Goal: Browse casually

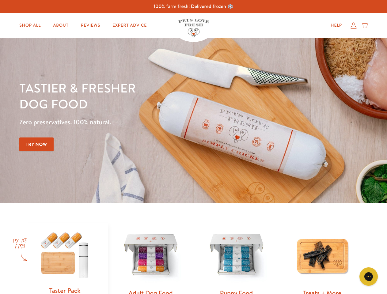
click at [193, 147] on div "Tastier & fresher dog food Zero preservatives. 100% natural. Try Now" at bounding box center [135, 120] width 232 height 81
click at [368, 276] on icon "Gorgias live chat" at bounding box center [368, 276] width 6 height 6
